Goal: Information Seeking & Learning: Learn about a topic

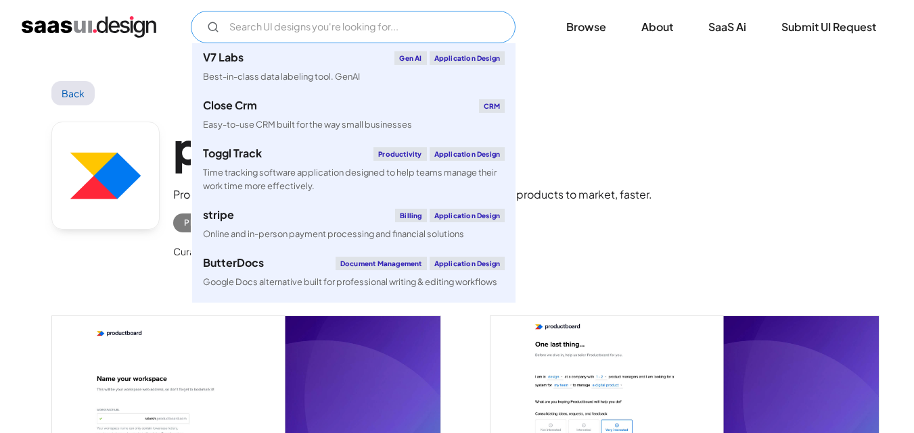
click at [412, 32] on input "Email Form" at bounding box center [353, 27] width 325 height 32
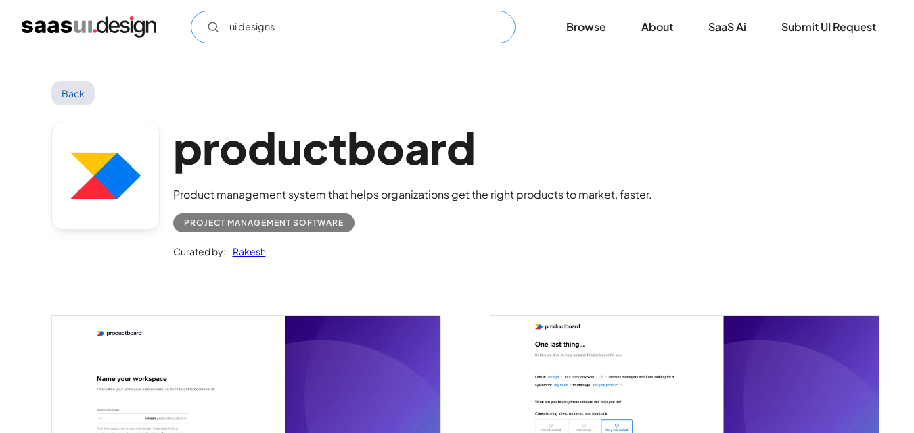
click at [377, 27] on input "ui designs" at bounding box center [353, 27] width 325 height 32
type input "ui designs4"
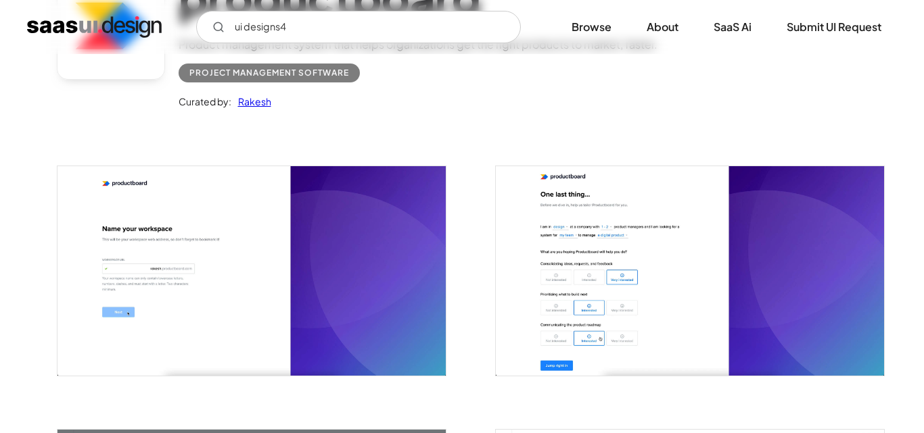
scroll to position [145, 0]
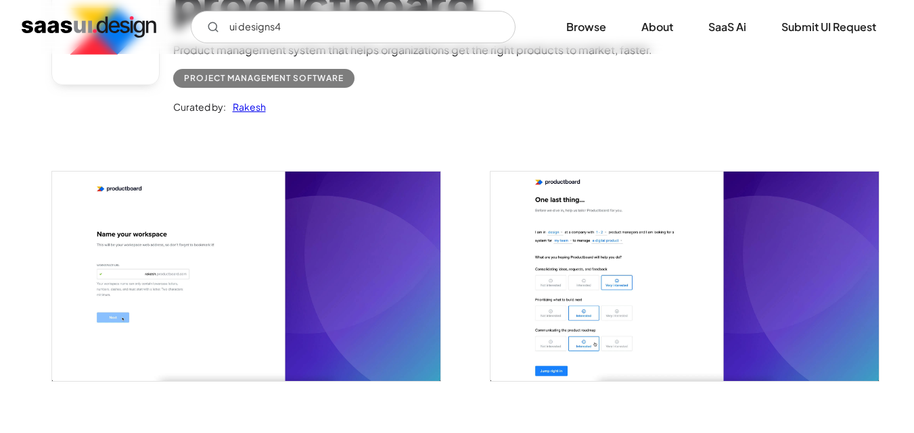
click at [338, 218] on img "open lightbox" at bounding box center [246, 276] width 388 height 209
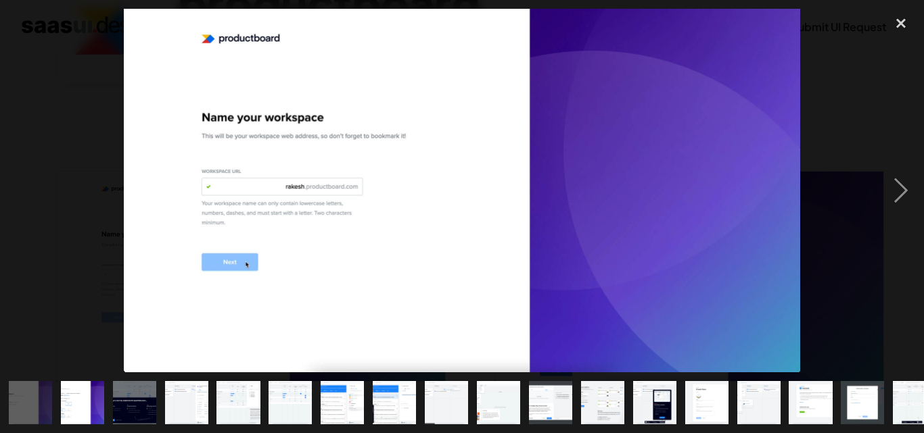
click at [382, 241] on img at bounding box center [462, 191] width 676 height 364
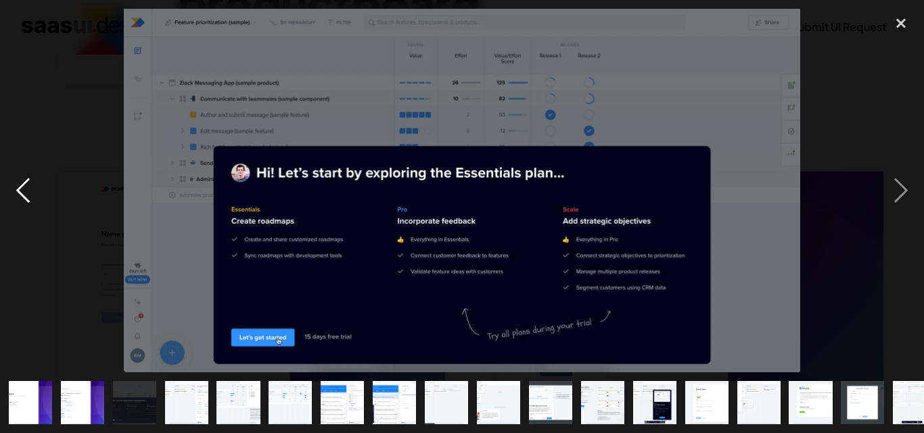
click at [24, 197] on div "previous image" at bounding box center [23, 191] width 46 height 364
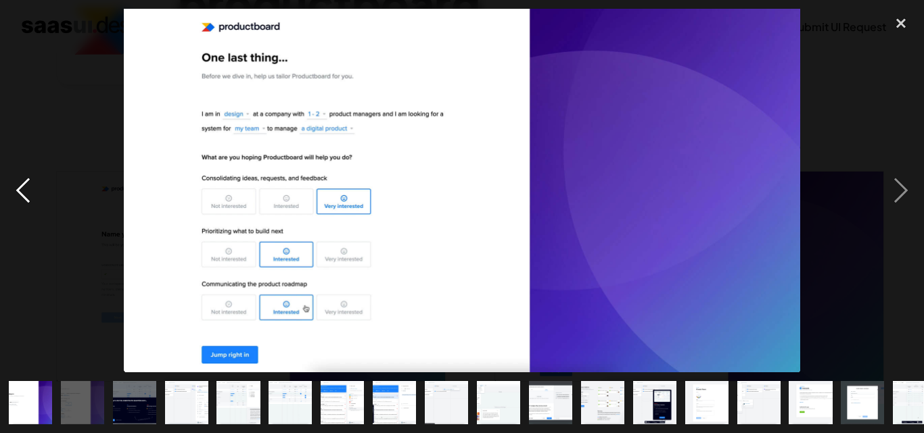
click at [26, 178] on div "previous image" at bounding box center [23, 191] width 46 height 364
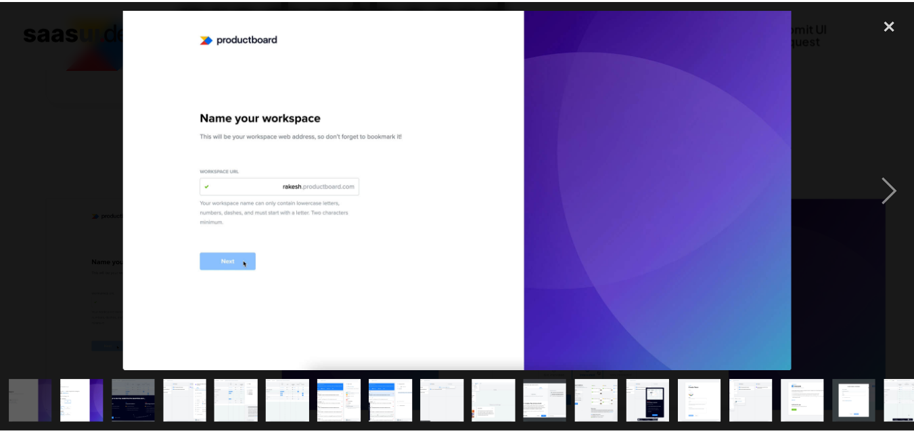
scroll to position [145, 0]
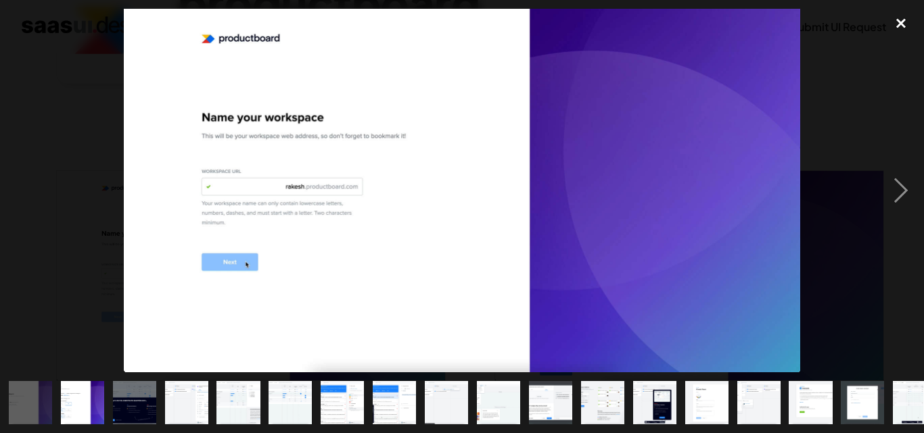
click at [890, 28] on div "close lightbox" at bounding box center [901, 24] width 46 height 30
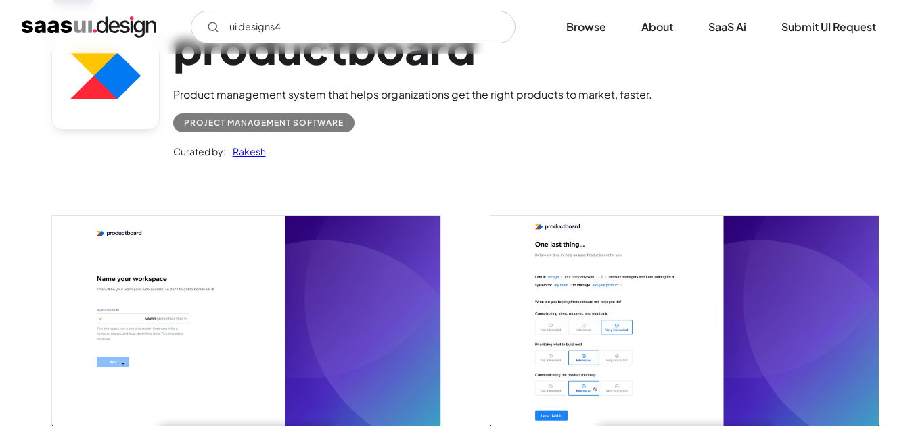
scroll to position [0, 0]
